Goal: Transaction & Acquisition: Book appointment/travel/reservation

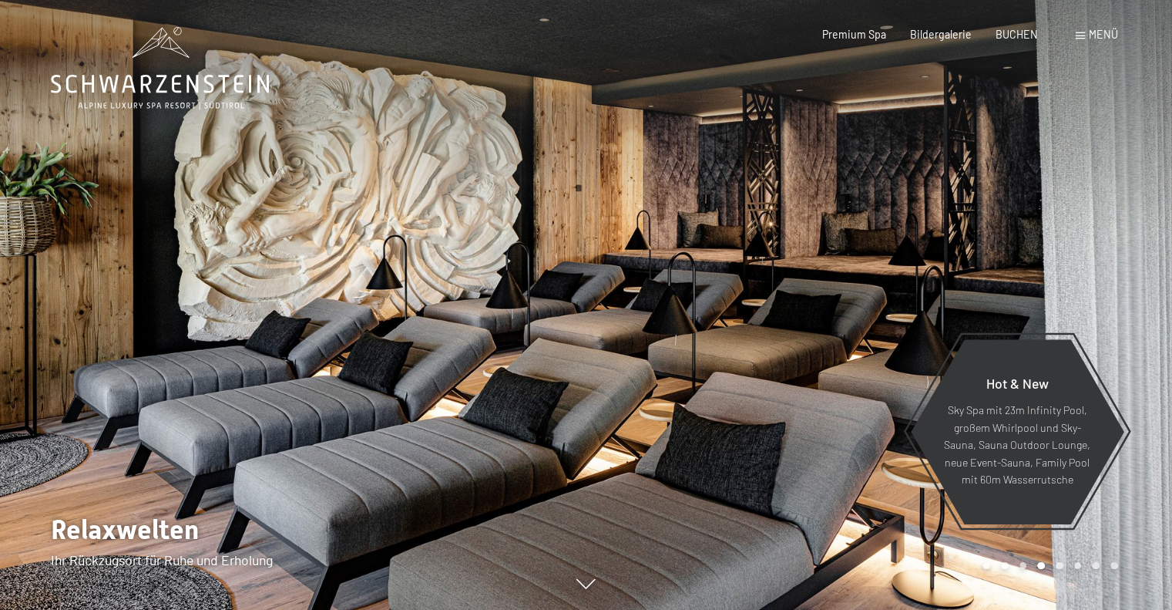
click at [1107, 33] on span "Menü" at bounding box center [1103, 34] width 29 height 13
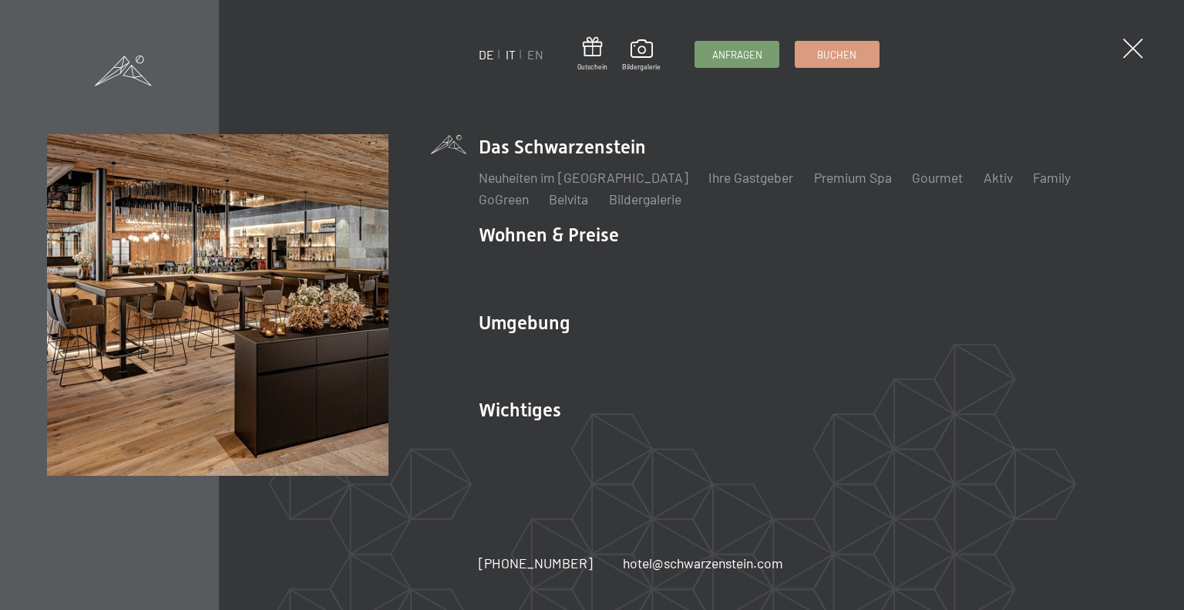
click at [512, 52] on link "IT" at bounding box center [511, 54] width 10 height 15
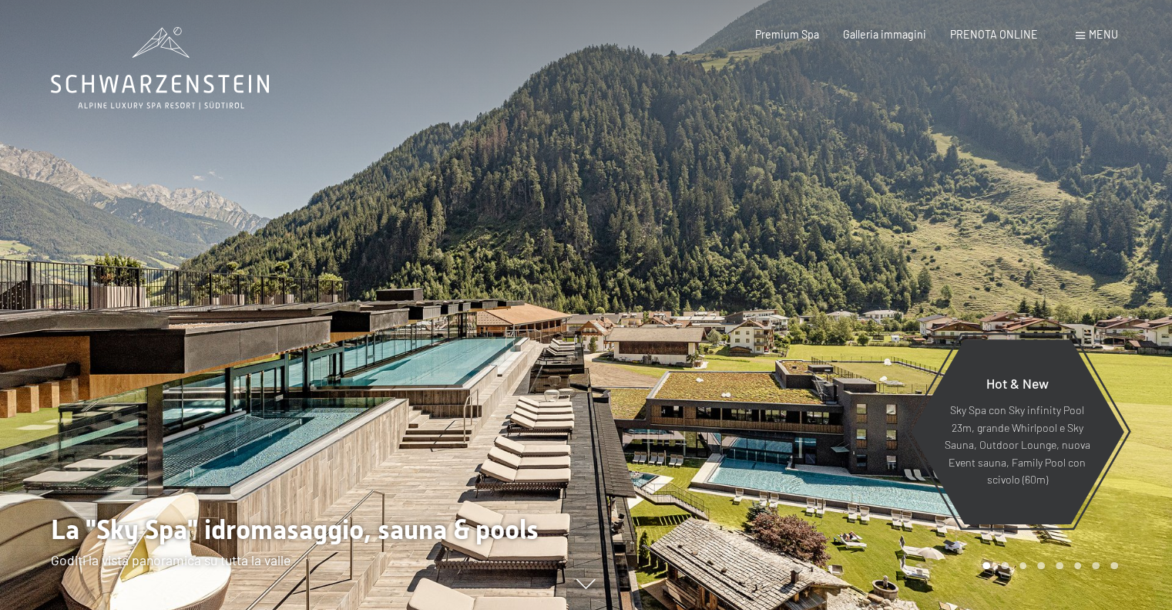
click at [1100, 33] on span "Menu" at bounding box center [1103, 34] width 29 height 13
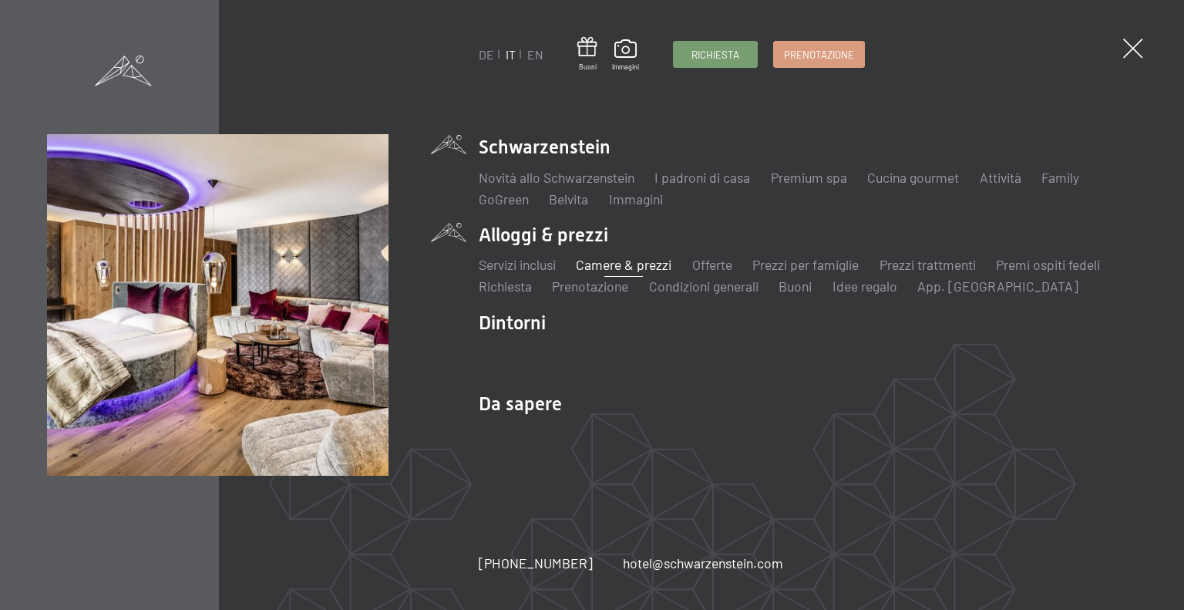
click at [626, 259] on link "Camere & prezzi" at bounding box center [624, 264] width 96 height 17
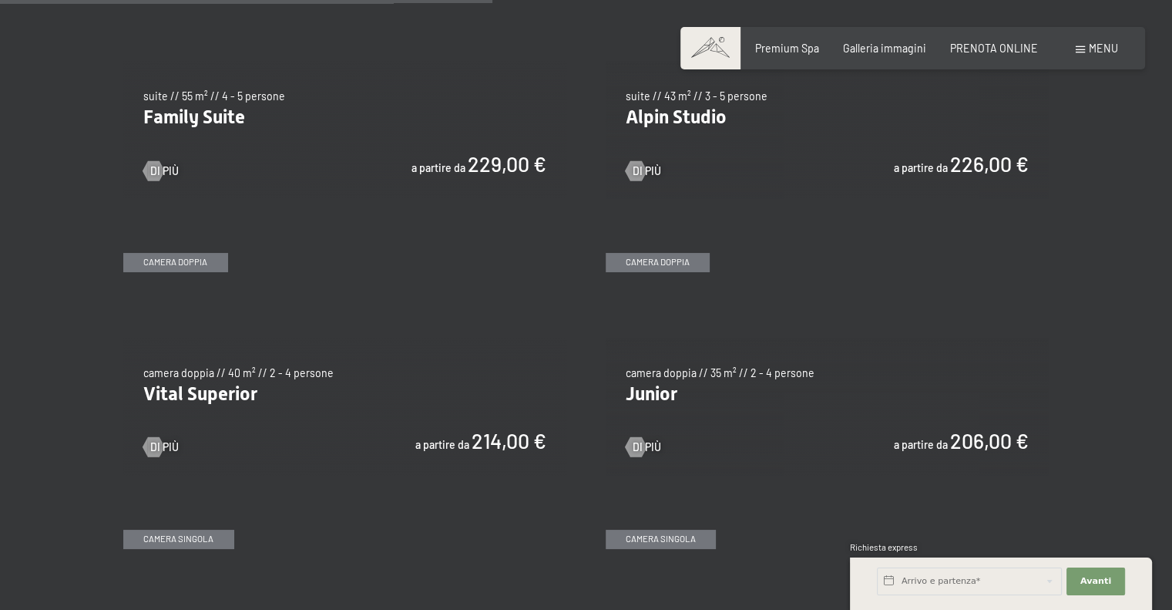
scroll to position [1849, 0]
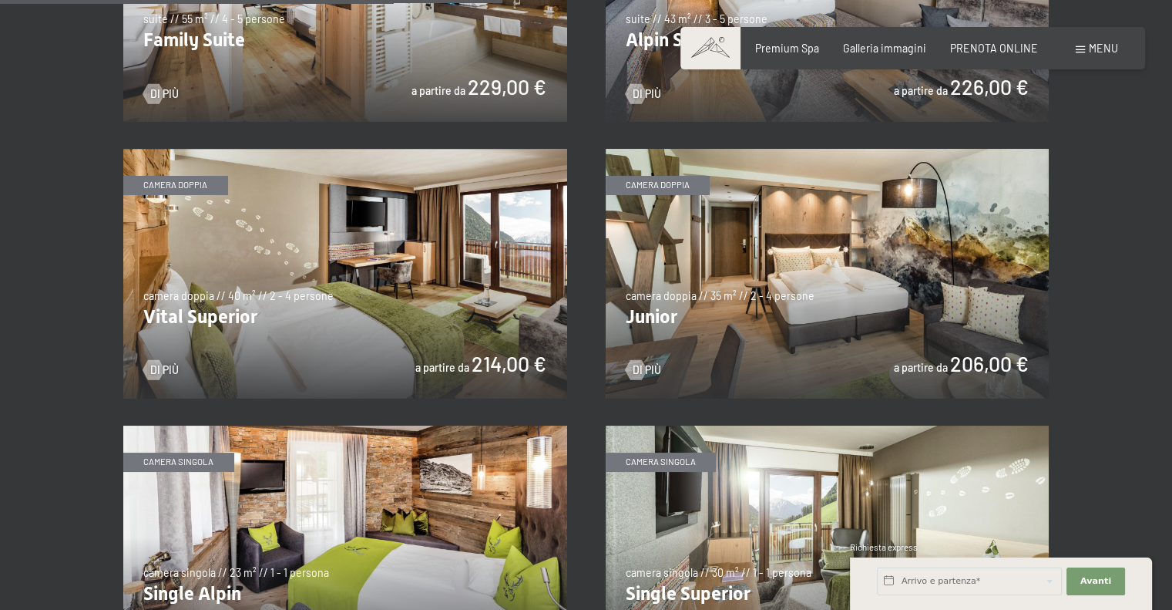
click at [778, 292] on img at bounding box center [828, 274] width 444 height 250
click at [280, 224] on img at bounding box center [345, 274] width 444 height 250
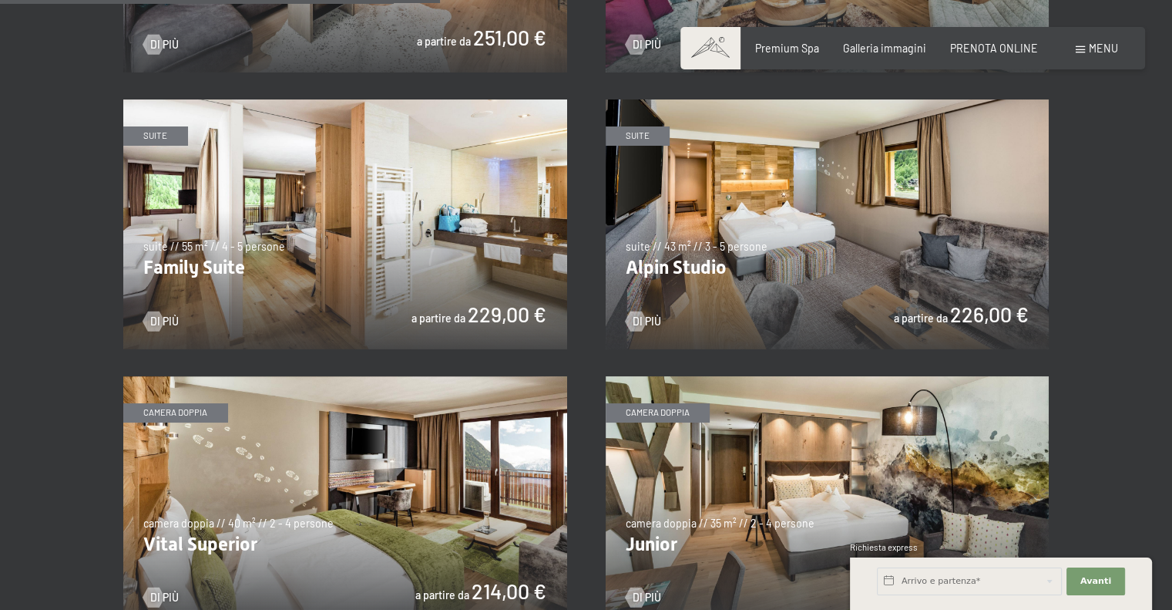
scroll to position [1618, 0]
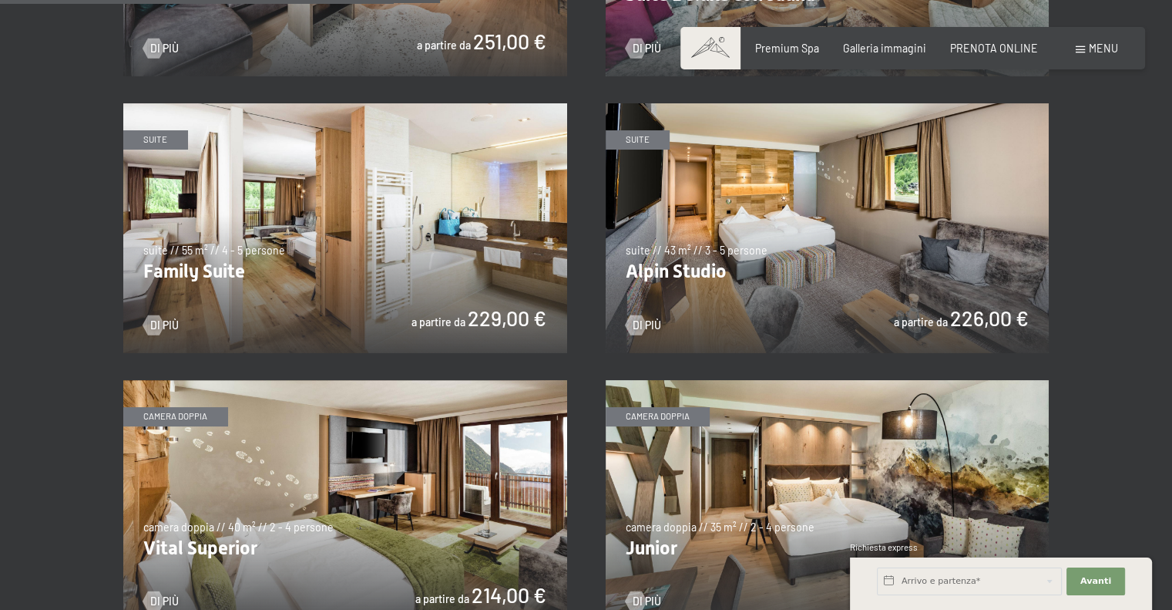
click at [870, 202] on img at bounding box center [828, 228] width 444 height 250
click at [315, 244] on img at bounding box center [345, 228] width 444 height 250
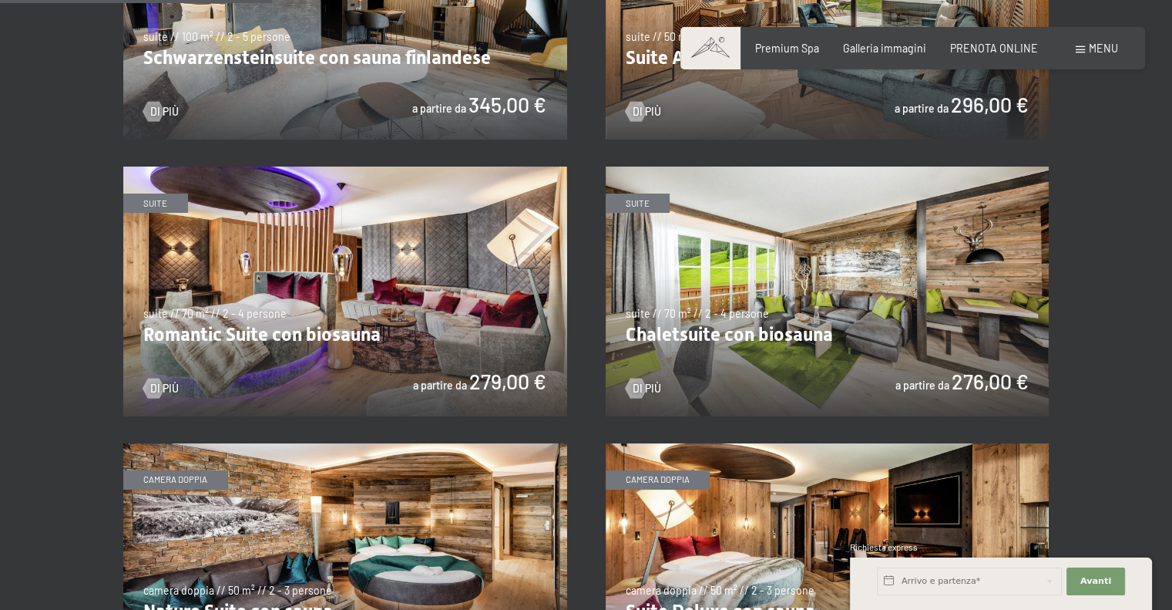
scroll to position [1002, 0]
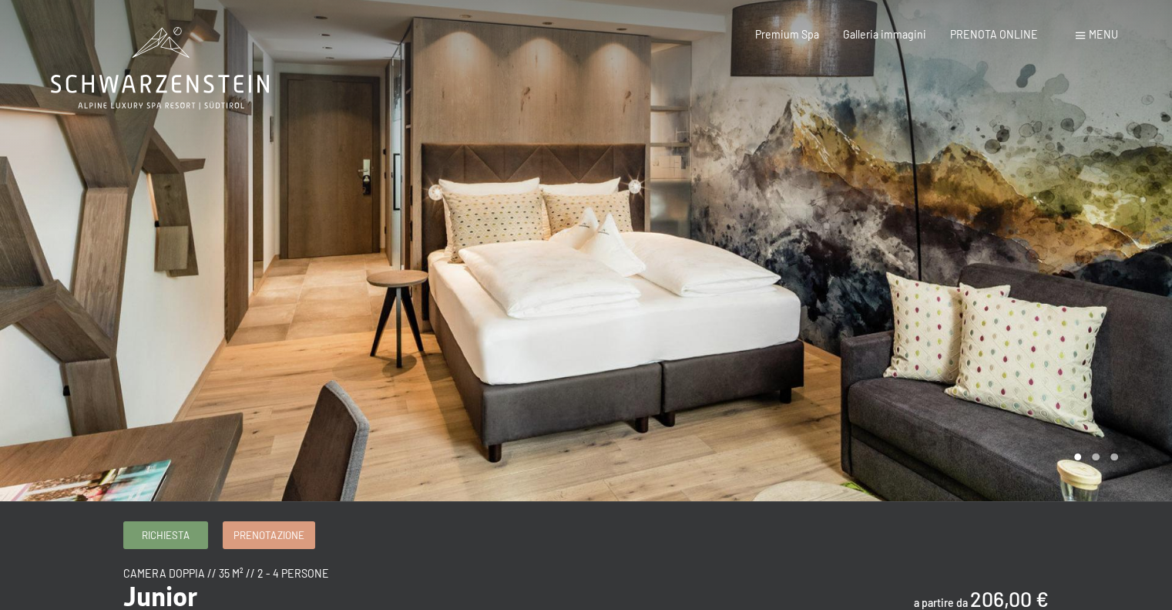
click at [1039, 246] on div at bounding box center [879, 250] width 586 height 501
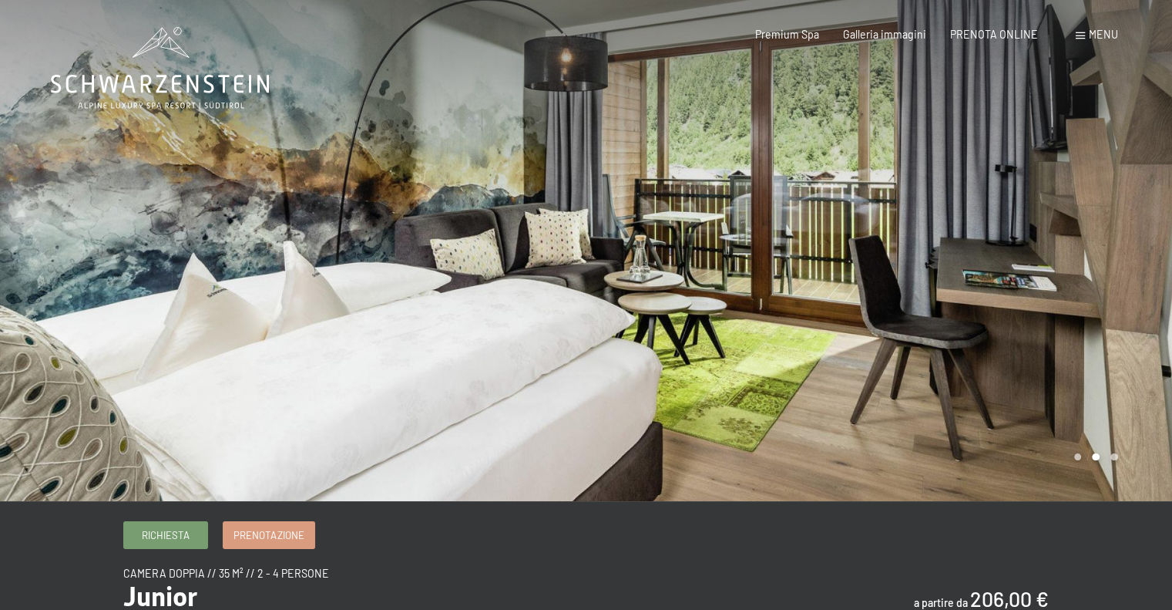
click at [1000, 258] on div at bounding box center [879, 250] width 586 height 501
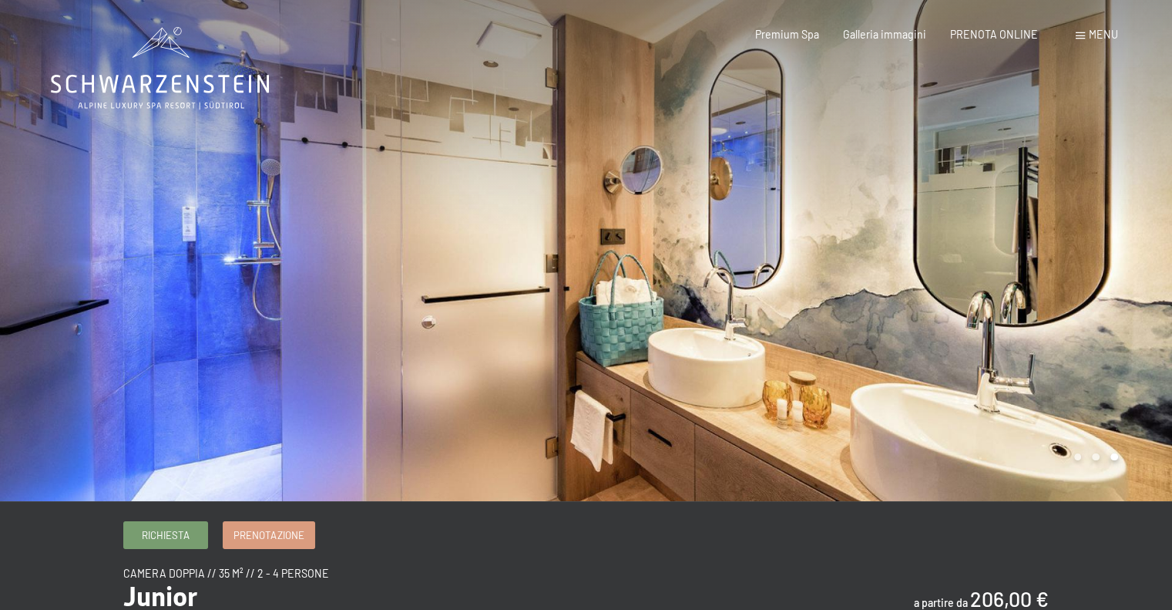
click at [983, 250] on div at bounding box center [879, 250] width 586 height 501
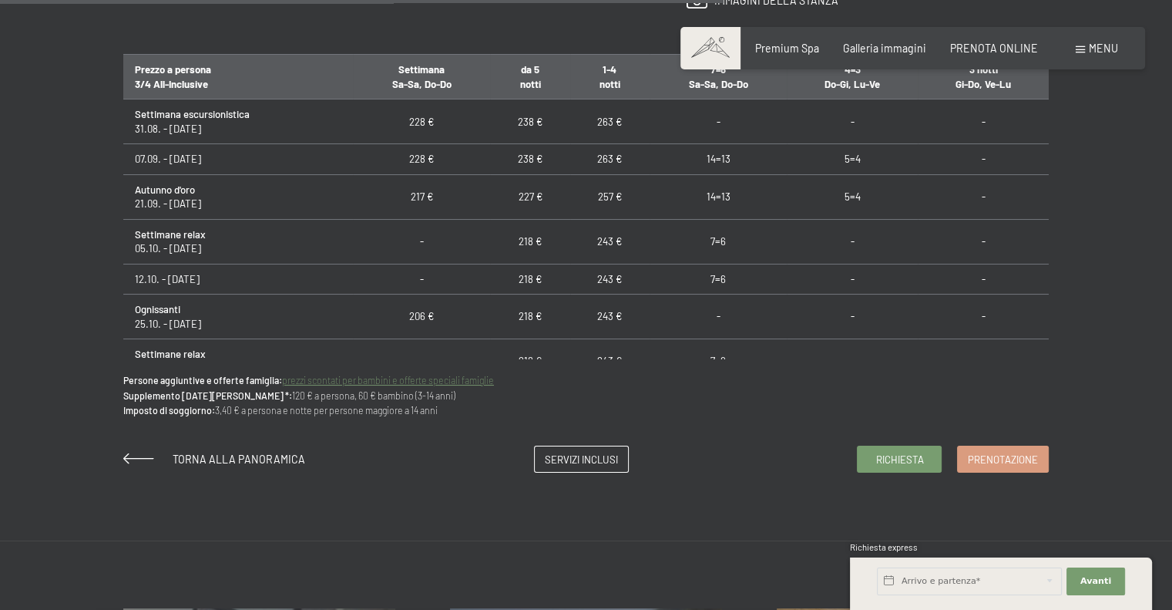
scroll to position [616, 0]
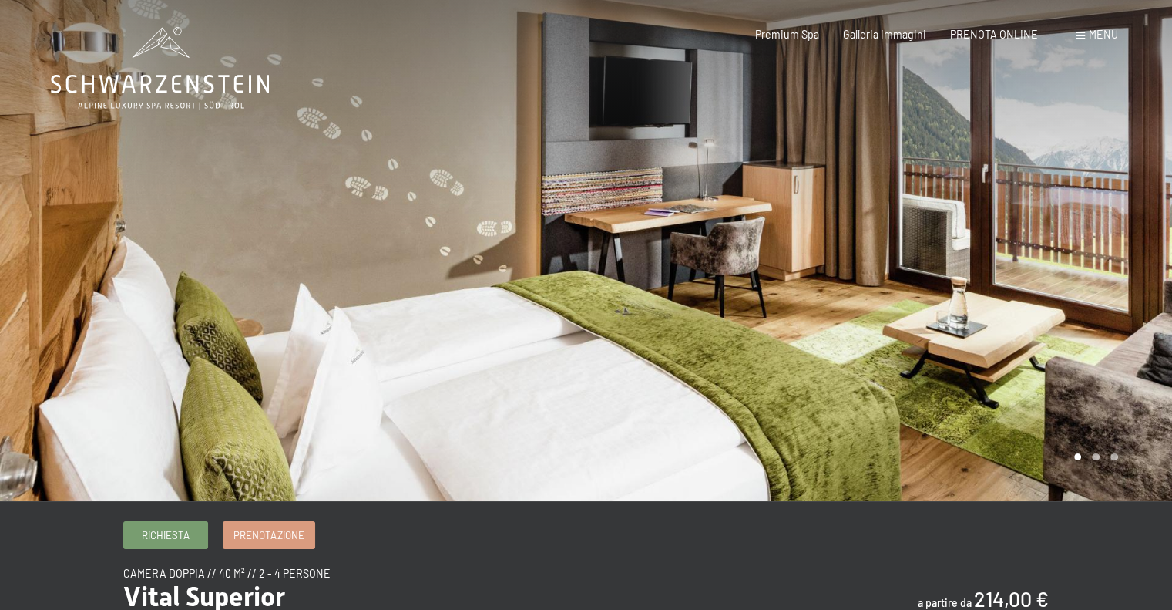
click at [956, 253] on div at bounding box center [879, 250] width 586 height 501
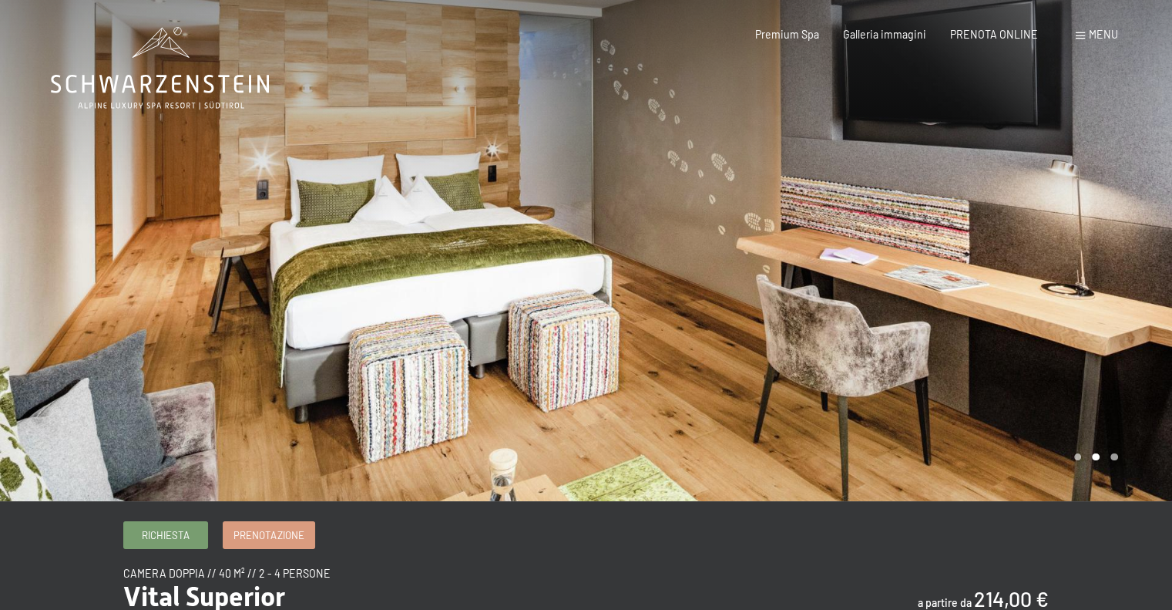
click at [935, 261] on div at bounding box center [879, 250] width 586 height 501
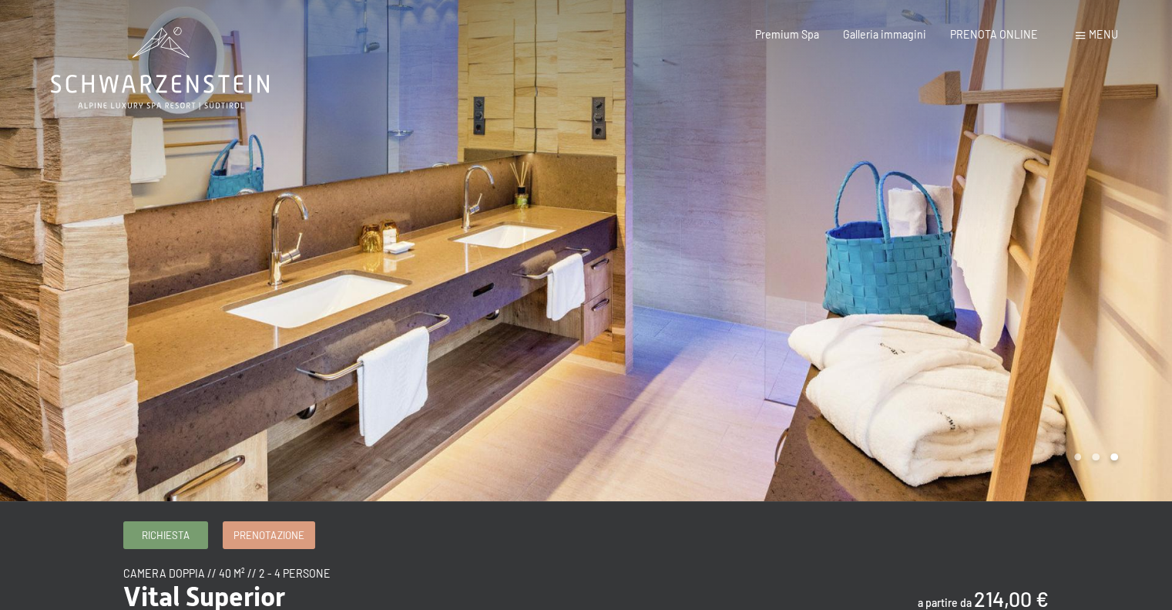
click at [935, 260] on div at bounding box center [879, 250] width 586 height 501
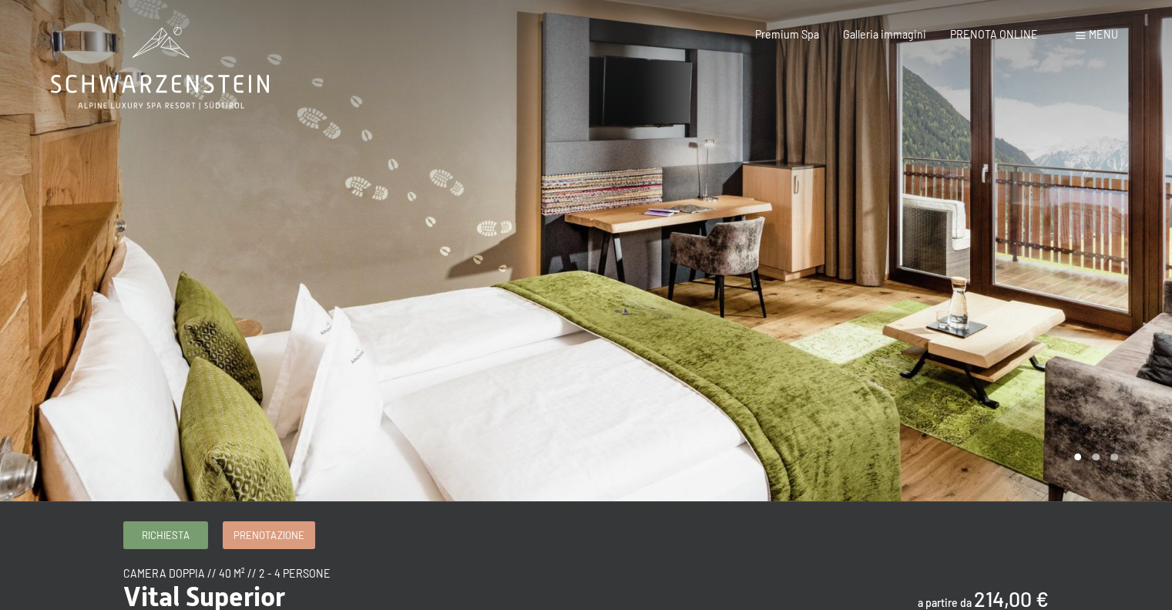
click at [90, 312] on div at bounding box center [293, 250] width 586 height 501
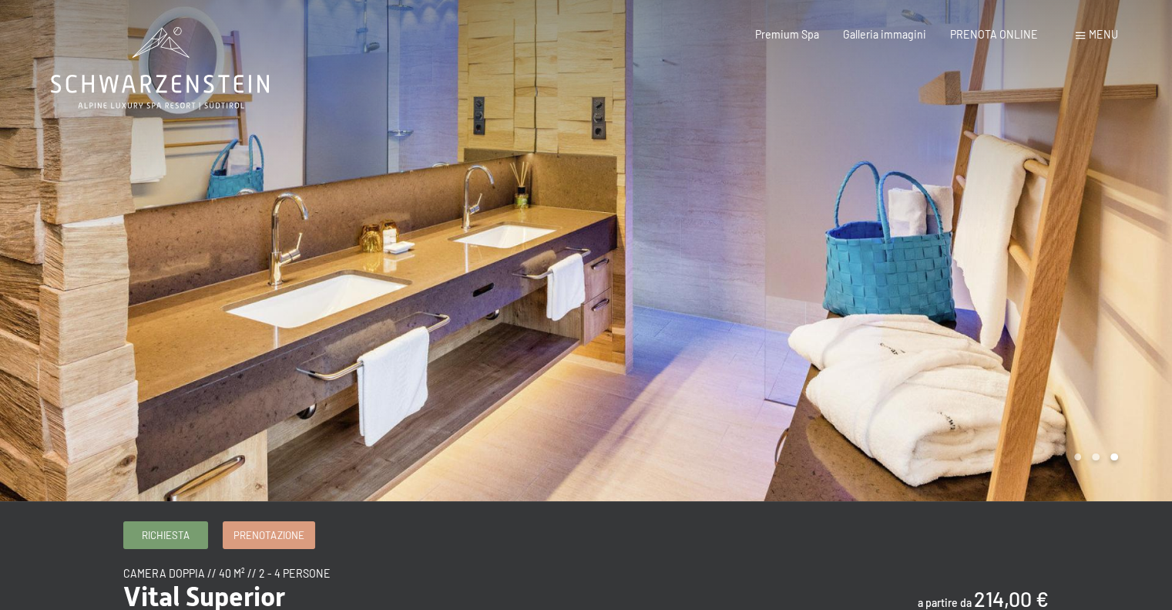
click at [756, 275] on div at bounding box center [879, 250] width 586 height 501
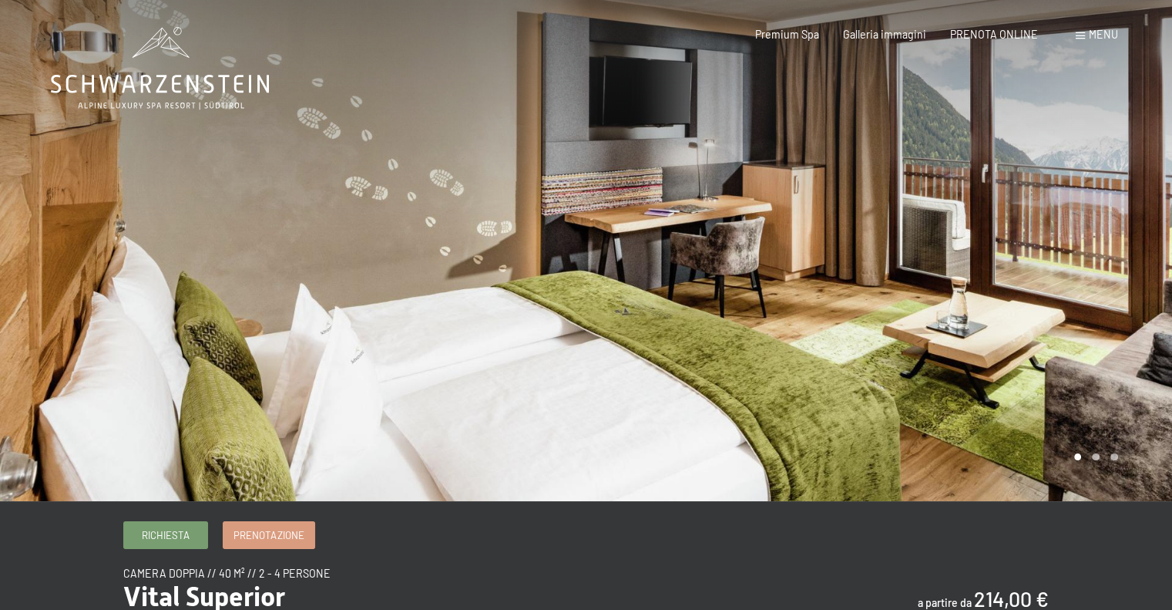
click at [756, 275] on div at bounding box center [879, 250] width 586 height 501
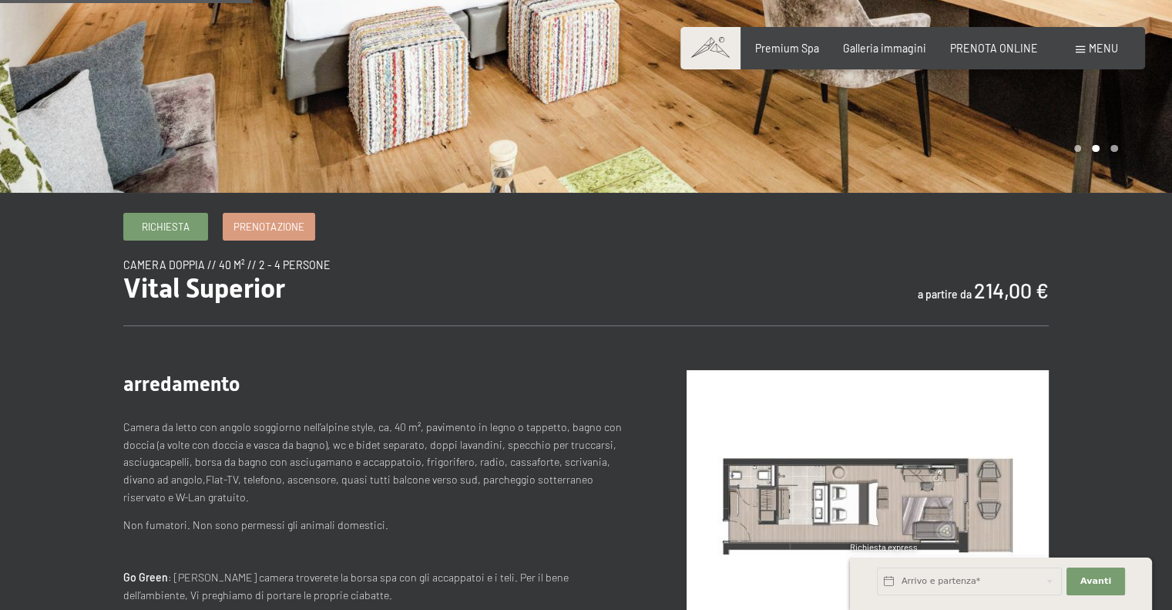
scroll to position [539, 0]
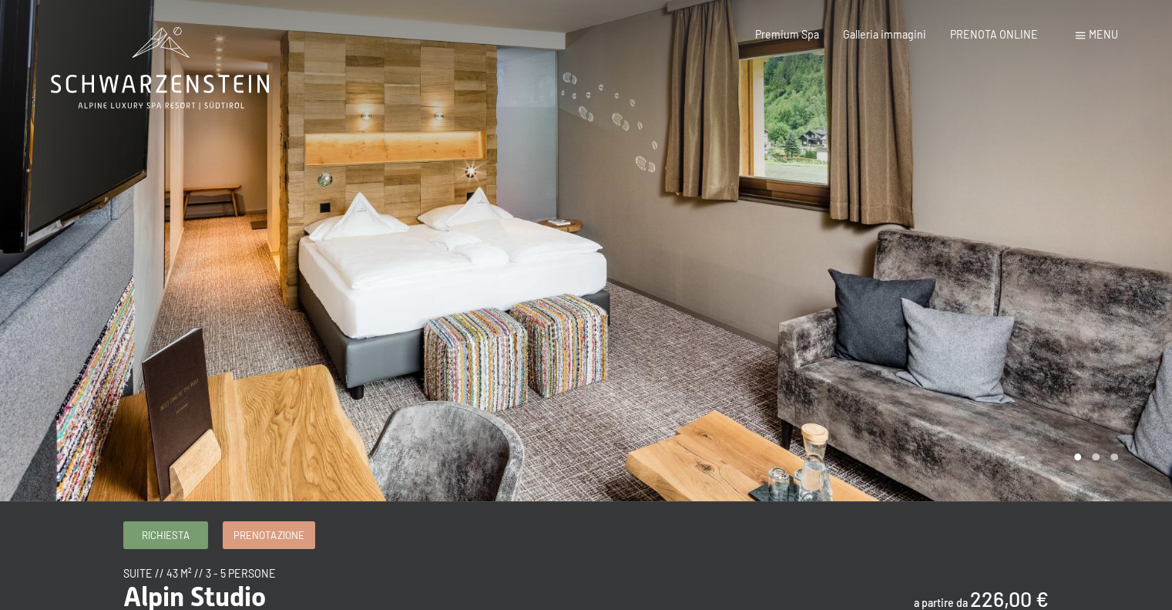
click at [971, 240] on div at bounding box center [879, 250] width 586 height 501
